Goal: Check status

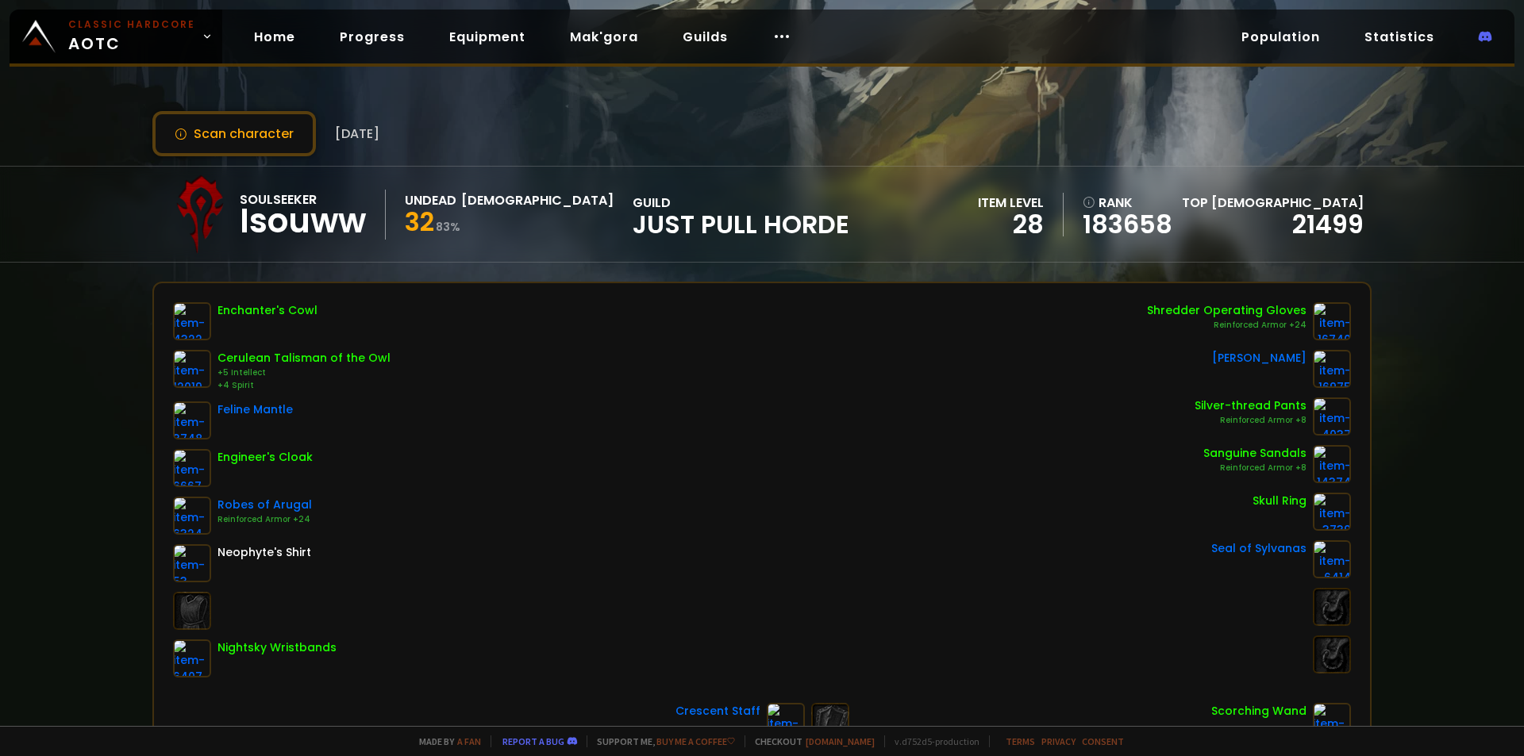
click at [194, 106] on div "Scan character [DATE] Soulseeker Isouww Undead Priest 32 83 % guild Just Pull H…" at bounding box center [762, 363] width 1524 height 726
click at [191, 122] on button "Scan character" at bounding box center [233, 133] width 163 height 45
click at [92, 320] on div "Scan character [DATE] Soulseeker Isouww Undead Priest 32 83 % guild Just Pull H…" at bounding box center [762, 363] width 1524 height 726
